Goal: Navigation & Orientation: Find specific page/section

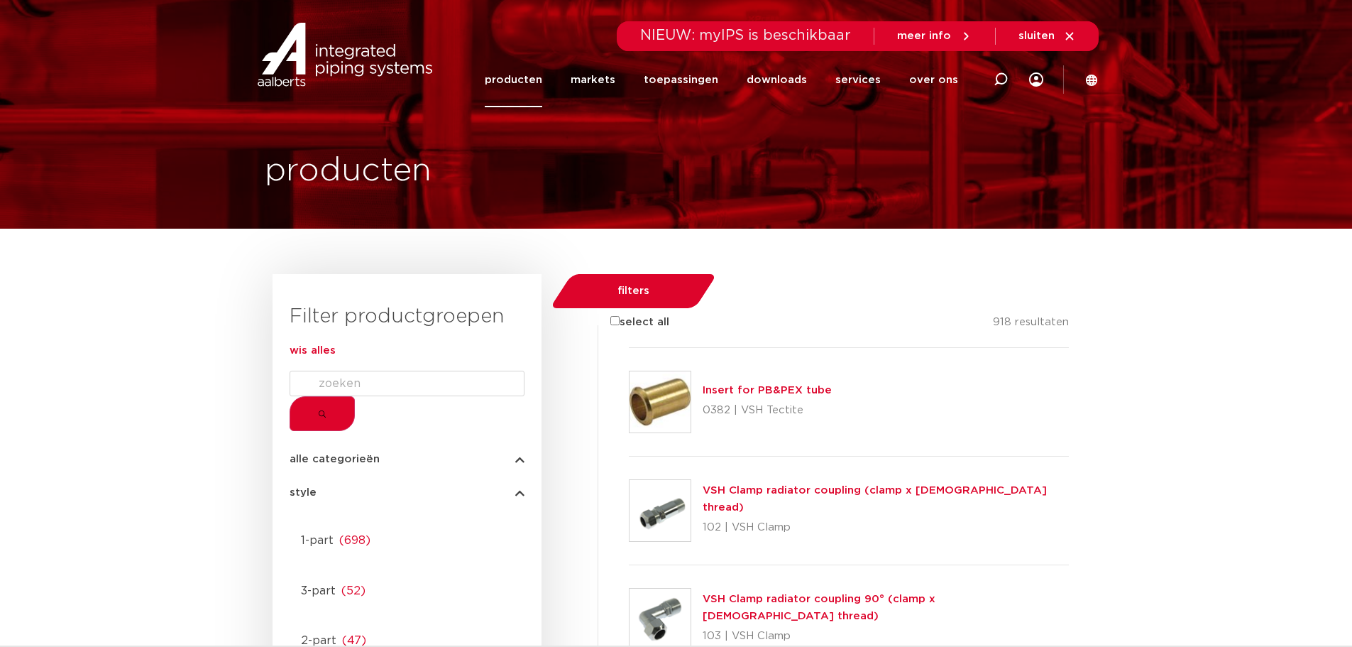
click at [1037, 41] on span "sluiten" at bounding box center [1037, 36] width 36 height 11
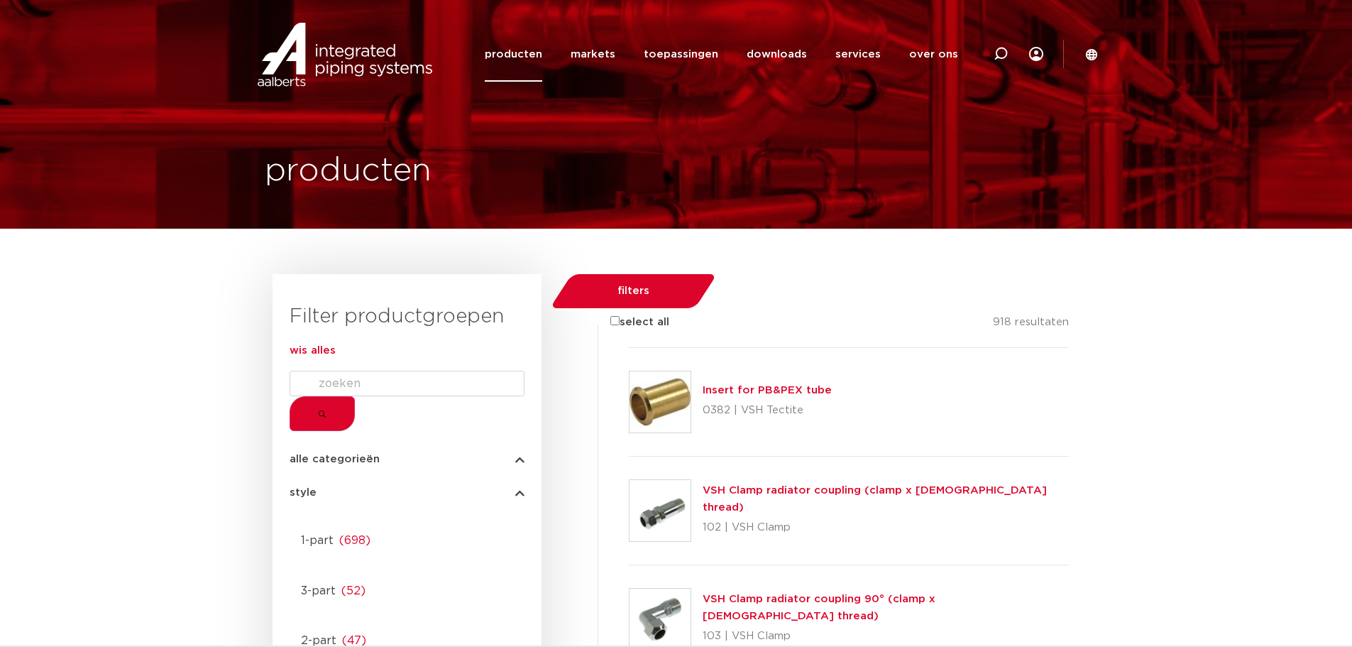
click at [383, 62] on img at bounding box center [345, 55] width 182 height 64
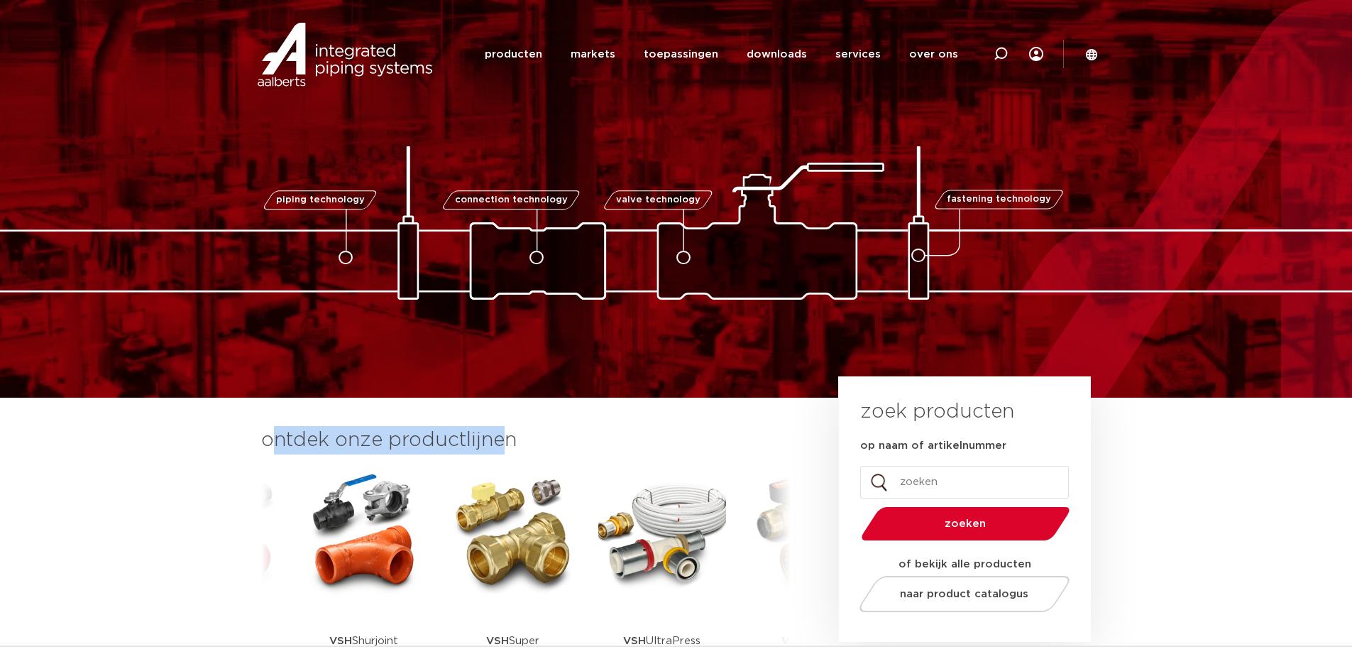
drag, startPoint x: 273, startPoint y: 439, endPoint x: 507, endPoint y: 442, distance: 233.6
click at [507, 442] on h3 "ontdek onze productlijnen" at bounding box center [526, 440] width 530 height 28
drag, startPoint x: 506, startPoint y: 442, endPoint x: 278, endPoint y: 444, distance: 228.6
click at [278, 444] on h3 "ontdek onze productlijnen" at bounding box center [526, 440] width 530 height 28
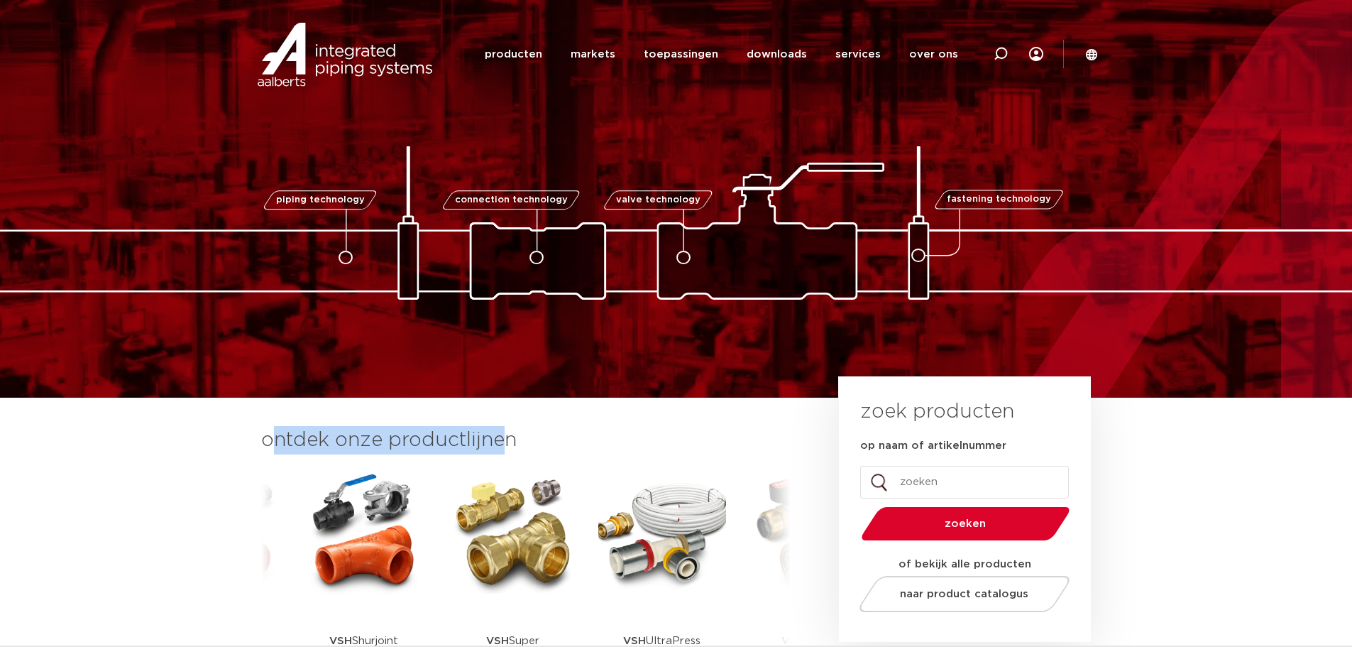
click at [277, 443] on h3 "ontdek onze productlijnen" at bounding box center [526, 440] width 530 height 28
drag, startPoint x: 275, startPoint y: 437, endPoint x: 502, endPoint y: 427, distance: 226.7
click at [502, 427] on h3 "ontdek onze productlijnen" at bounding box center [526, 440] width 530 height 28
click at [509, 431] on h3 "ontdek onze productlijnen" at bounding box center [526, 440] width 530 height 28
click at [483, 445] on h3 "ontdek onze productlijnen" at bounding box center [526, 440] width 530 height 28
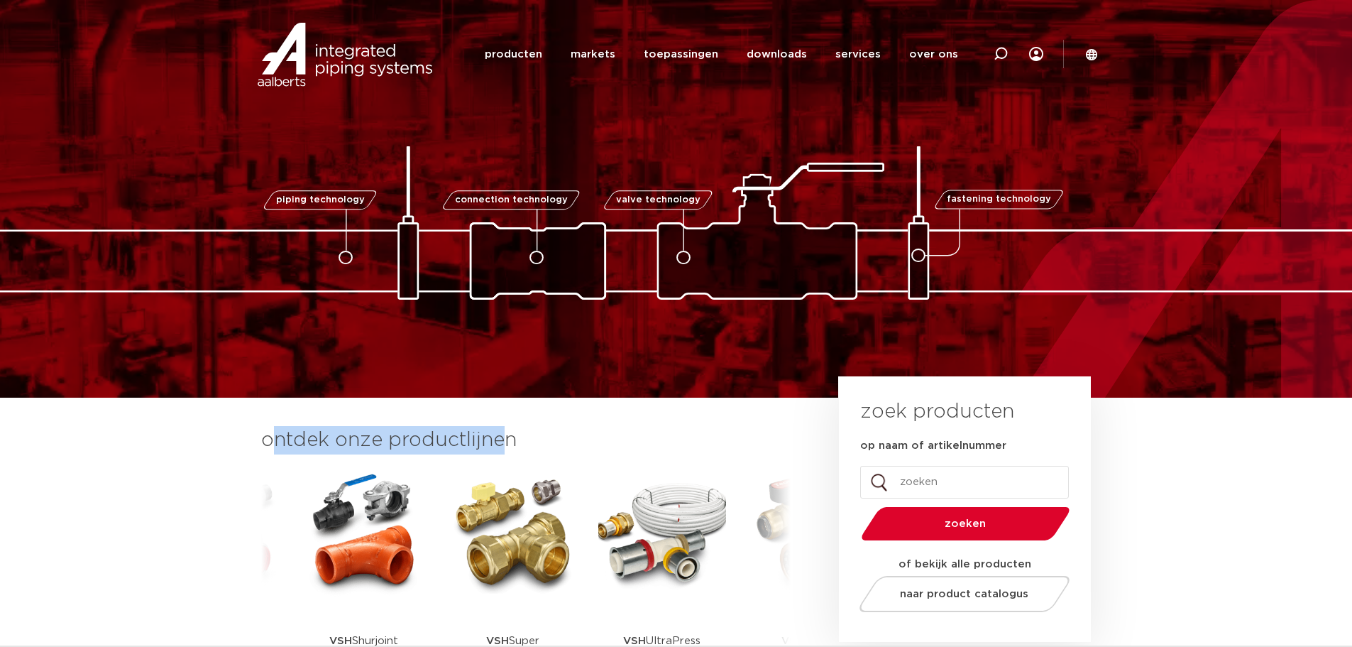
drag, startPoint x: 273, startPoint y: 444, endPoint x: 500, endPoint y: 425, distance: 228.1
click at [500, 425] on section "ontdek onze productlijnen VSH SmartPress VSH XPress VSH SudoPress VSH" at bounding box center [676, 565] width 1352 height 335
click at [514, 439] on h3 "ontdek onze productlijnen" at bounding box center [526, 440] width 530 height 28
drag, startPoint x: 270, startPoint y: 437, endPoint x: 506, endPoint y: 439, distance: 235.7
click at [506, 439] on h3 "ontdek onze productlijnen" at bounding box center [526, 440] width 530 height 28
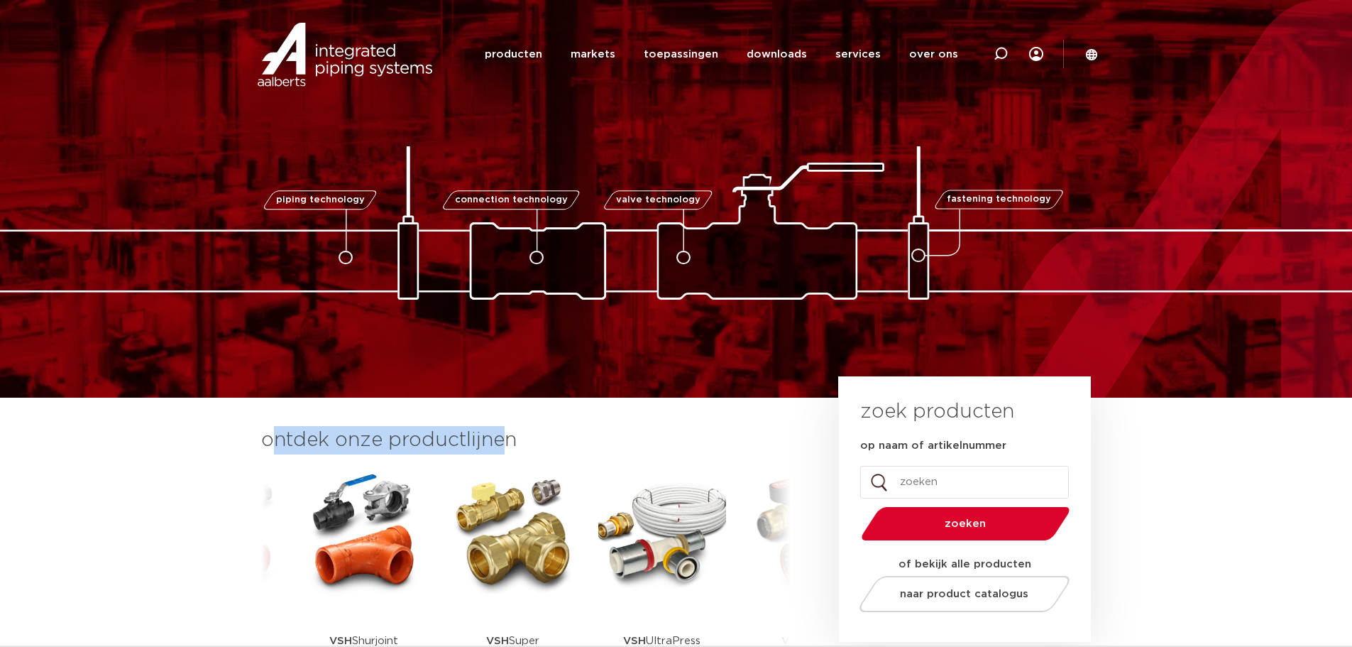
click at [502, 440] on h3 "ontdek onze productlijnen" at bounding box center [526, 440] width 530 height 28
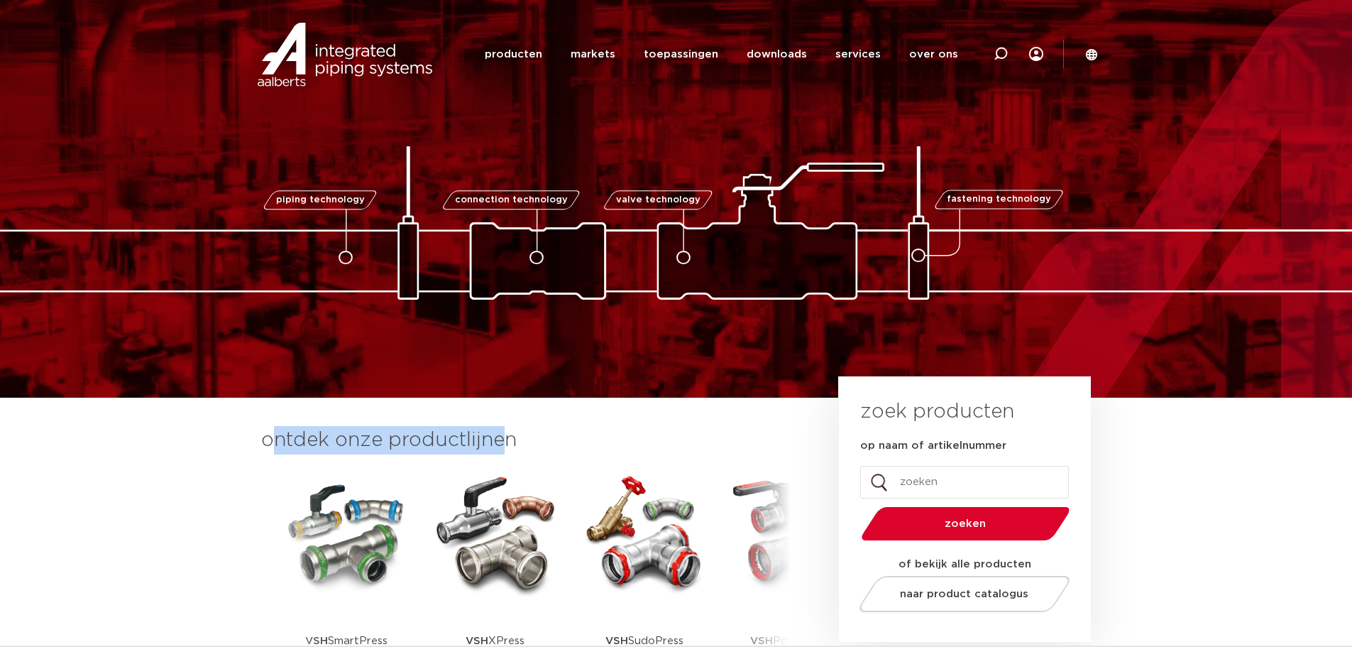
drag, startPoint x: 275, startPoint y: 438, endPoint x: 508, endPoint y: 442, distance: 233.6
click at [508, 442] on h3 "ontdek onze productlijnen" at bounding box center [526, 440] width 530 height 28
click at [506, 438] on h3 "ontdek onze productlijnen" at bounding box center [526, 440] width 530 height 28
drag, startPoint x: 506, startPoint y: 438, endPoint x: 295, endPoint y: 442, distance: 211.6
click at [295, 442] on h3 "ontdek onze productlijnen" at bounding box center [526, 440] width 530 height 28
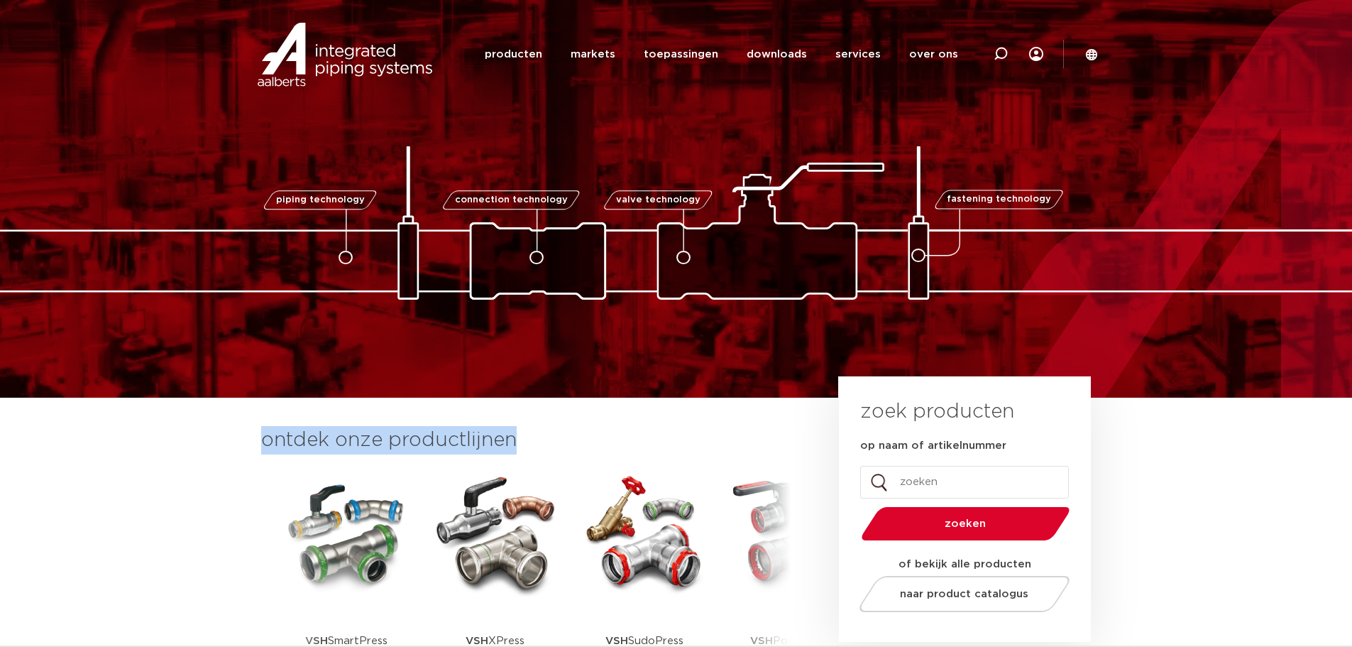
click at [306, 443] on h3 "ontdek onze productlijnen" at bounding box center [526, 440] width 530 height 28
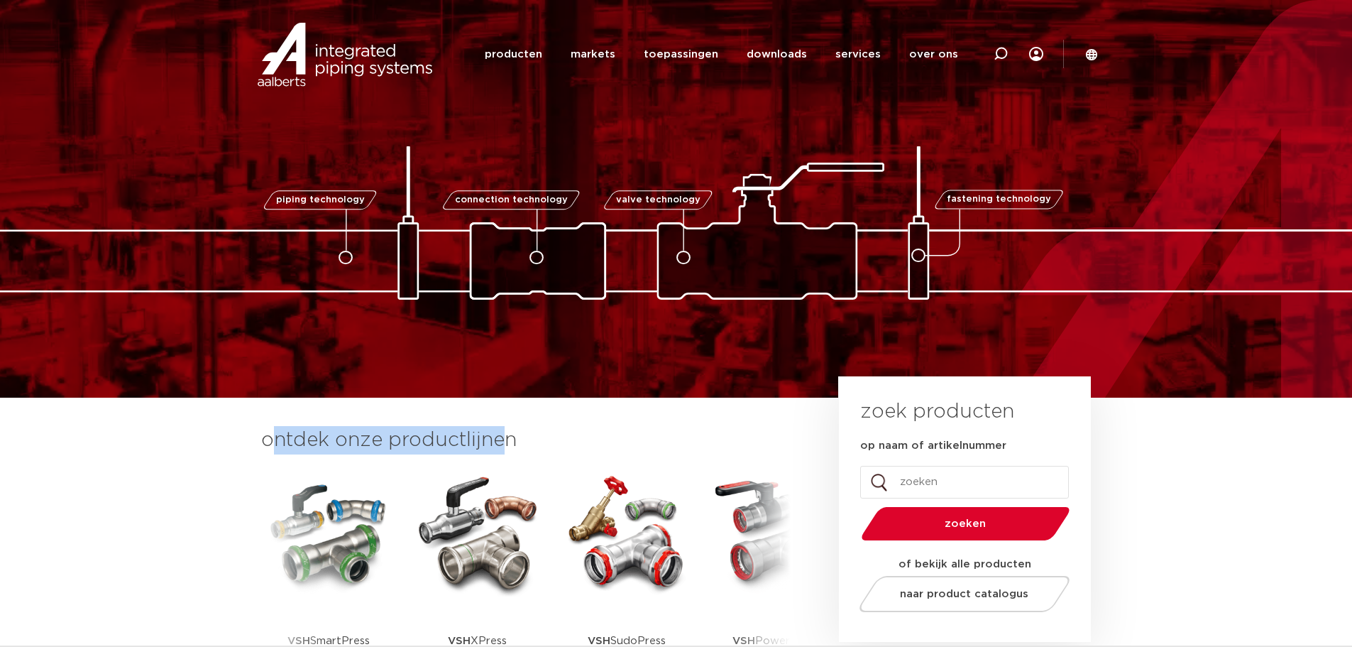
drag, startPoint x: 274, startPoint y: 437, endPoint x: 502, endPoint y: 442, distance: 227.9
click at [502, 442] on h3 "ontdek onze productlijnen" at bounding box center [526, 440] width 530 height 28
drag, startPoint x: 502, startPoint y: 440, endPoint x: 272, endPoint y: 443, distance: 230.0
click at [272, 443] on h3 "ontdek onze productlijnen" at bounding box center [526, 440] width 530 height 28
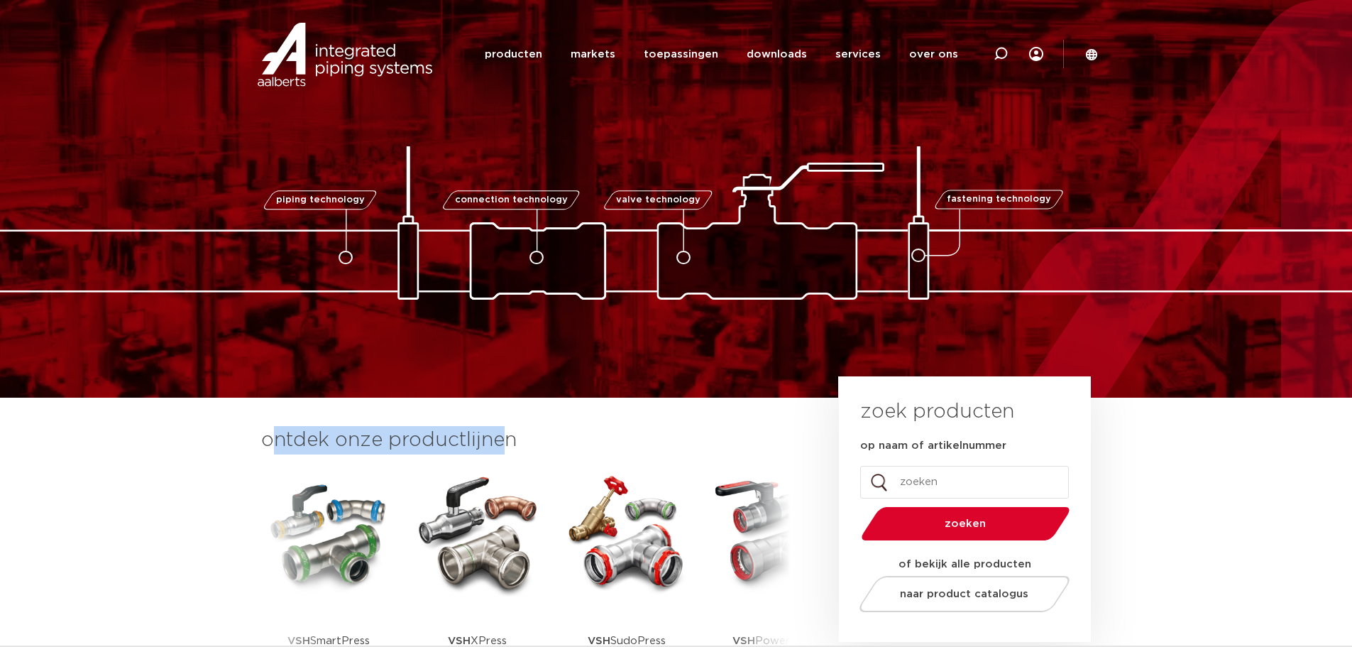
click at [272, 443] on h3 "ontdek onze productlijnen" at bounding box center [526, 440] width 530 height 28
drag, startPoint x: 272, startPoint y: 442, endPoint x: 486, endPoint y: 439, distance: 214.4
click at [486, 439] on h3 "ontdek onze productlijnen" at bounding box center [526, 440] width 530 height 28
click at [490, 438] on h3 "ontdek onze productlijnen" at bounding box center [526, 440] width 530 height 28
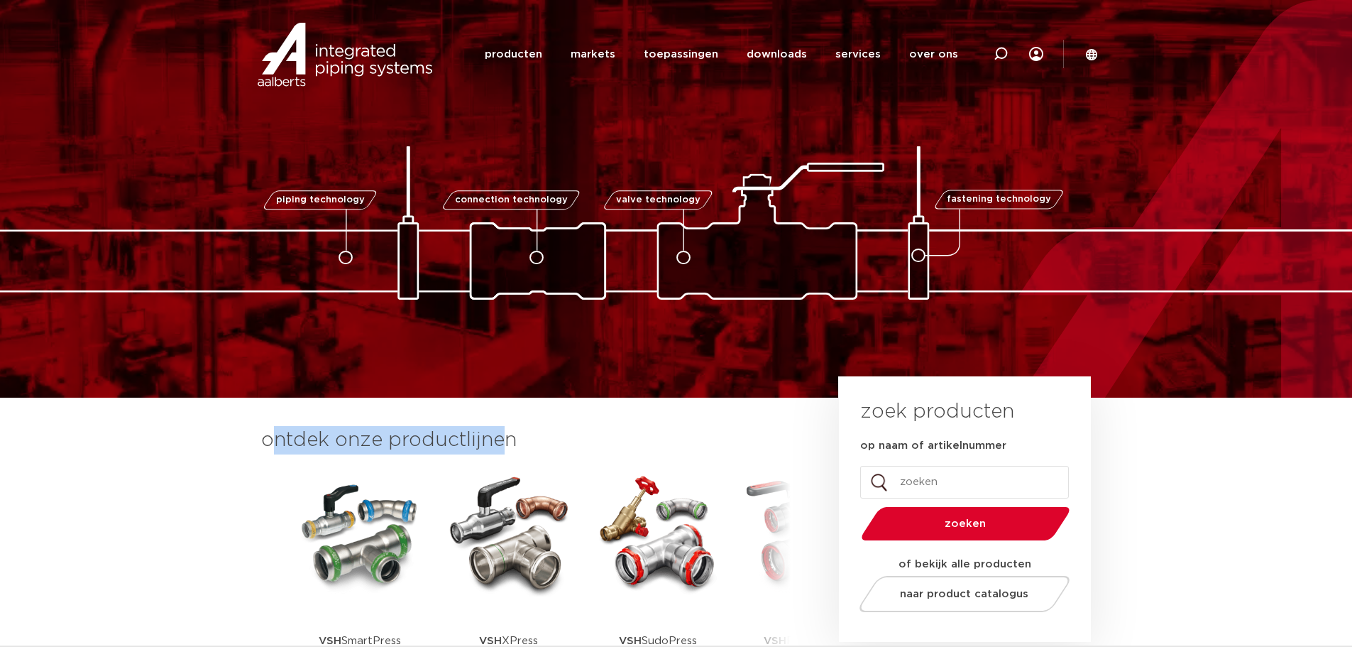
drag, startPoint x: 270, startPoint y: 442, endPoint x: 507, endPoint y: 444, distance: 236.4
click at [507, 444] on h3 "ontdek onze productlijnen" at bounding box center [526, 440] width 530 height 28
drag, startPoint x: 272, startPoint y: 437, endPoint x: 505, endPoint y: 436, distance: 232.9
click at [505, 436] on h3 "ontdek onze productlijnen" at bounding box center [526, 440] width 530 height 28
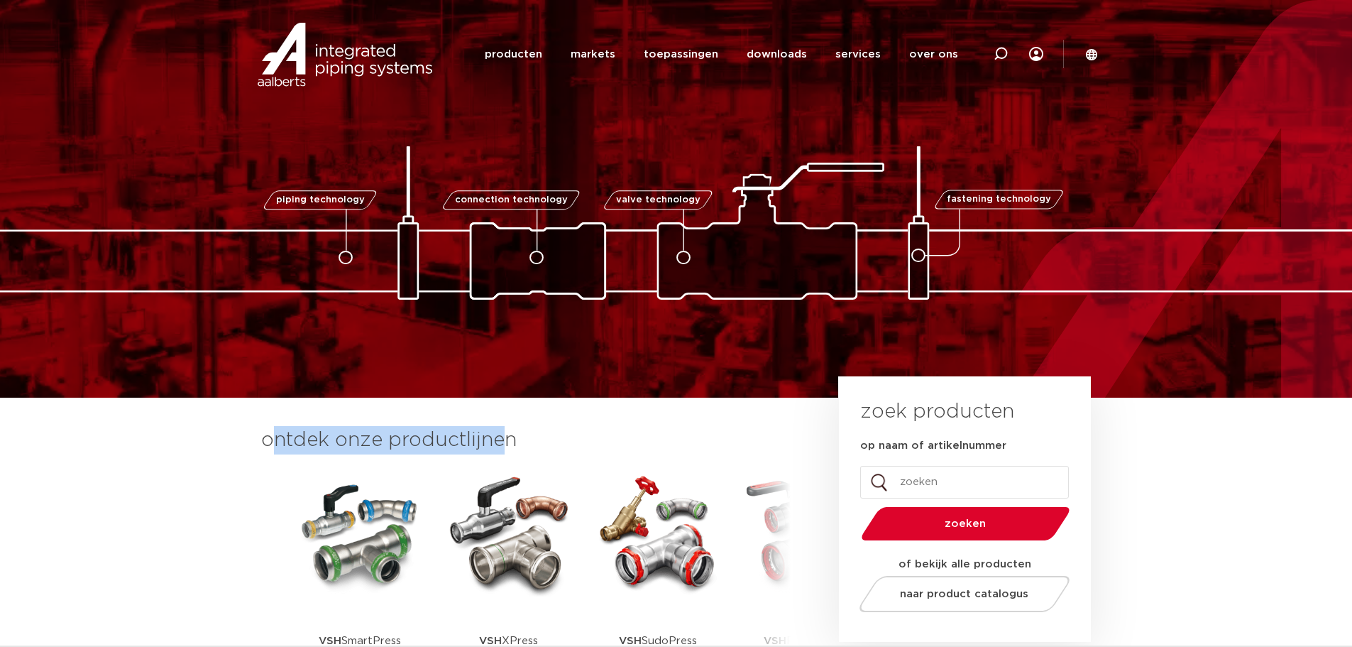
click at [271, 434] on h3 "ontdek onze productlijnen" at bounding box center [526, 440] width 530 height 28
drag, startPoint x: 277, startPoint y: 438, endPoint x: 525, endPoint y: 441, distance: 248.5
click at [525, 441] on h3 "ontdek onze productlijnen" at bounding box center [526, 440] width 530 height 28
click at [498, 447] on h3 "ontdek onze productlijnen" at bounding box center [526, 440] width 530 height 28
drag, startPoint x: 274, startPoint y: 439, endPoint x: 509, endPoint y: 441, distance: 235.0
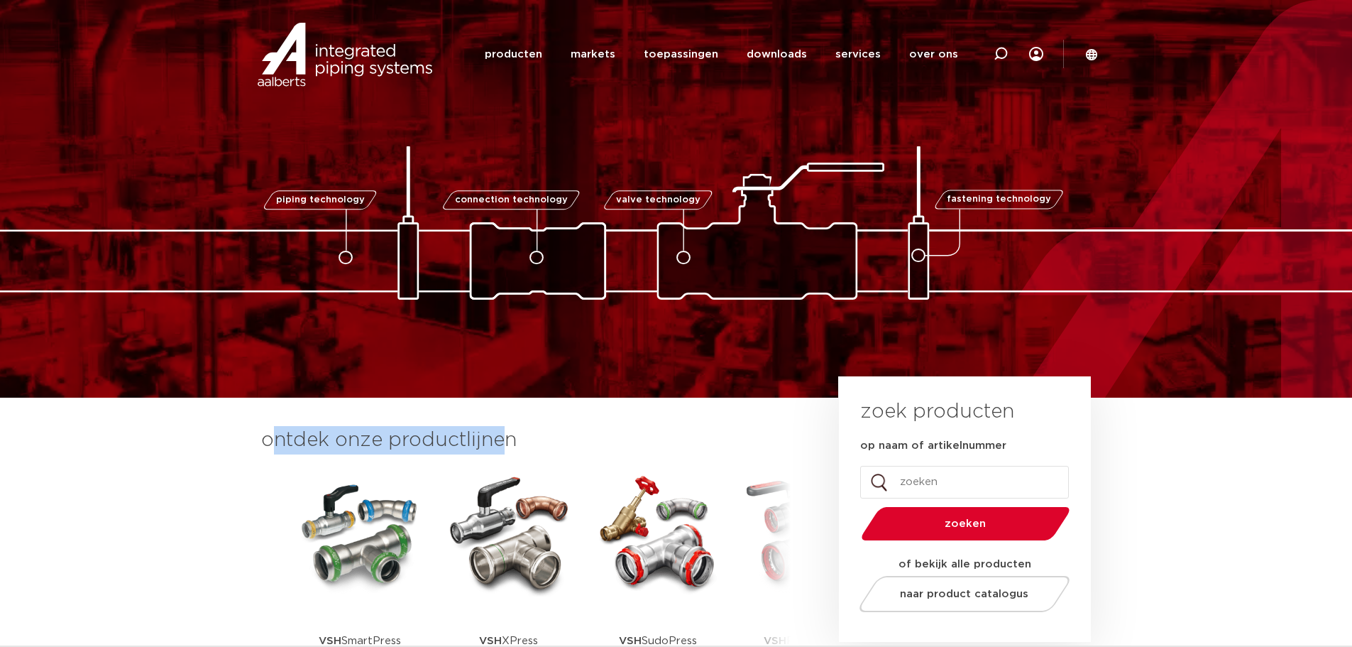
click at [509, 441] on h3 "ontdek onze productlijnen" at bounding box center [526, 440] width 530 height 28
drag, startPoint x: 270, startPoint y: 439, endPoint x: 501, endPoint y: 443, distance: 230.8
click at [501, 443] on h3 "ontdek onze productlijnen" at bounding box center [526, 440] width 530 height 28
click at [391, 433] on h3 "ontdek onze productlijnen" at bounding box center [526, 440] width 530 height 28
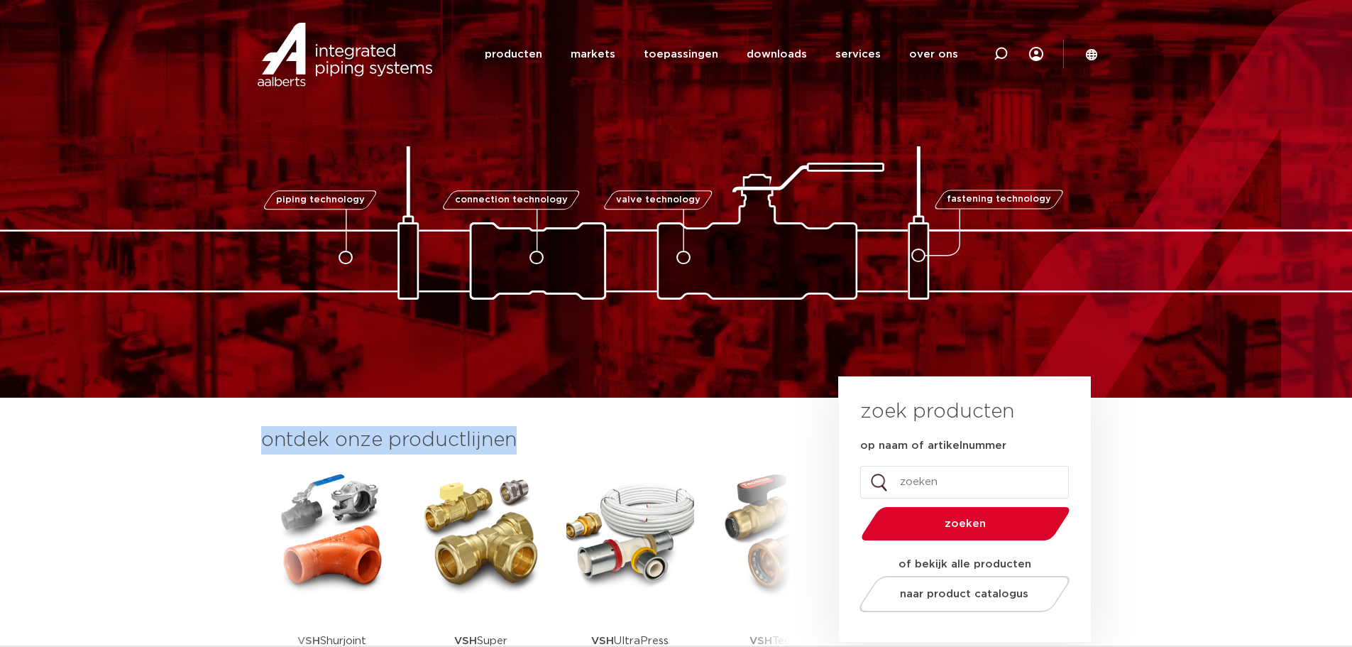
drag, startPoint x: 233, startPoint y: 442, endPoint x: 588, endPoint y: 449, distance: 355.1
click at [588, 449] on section "ontdek onze productlijnen VSH SmartPress VSH XPress VSH SudoPress VSH" at bounding box center [676, 565] width 1352 height 335
click at [557, 449] on h3 "ontdek onze productlijnen" at bounding box center [526, 440] width 530 height 28
